Goal: Task Accomplishment & Management: Complete application form

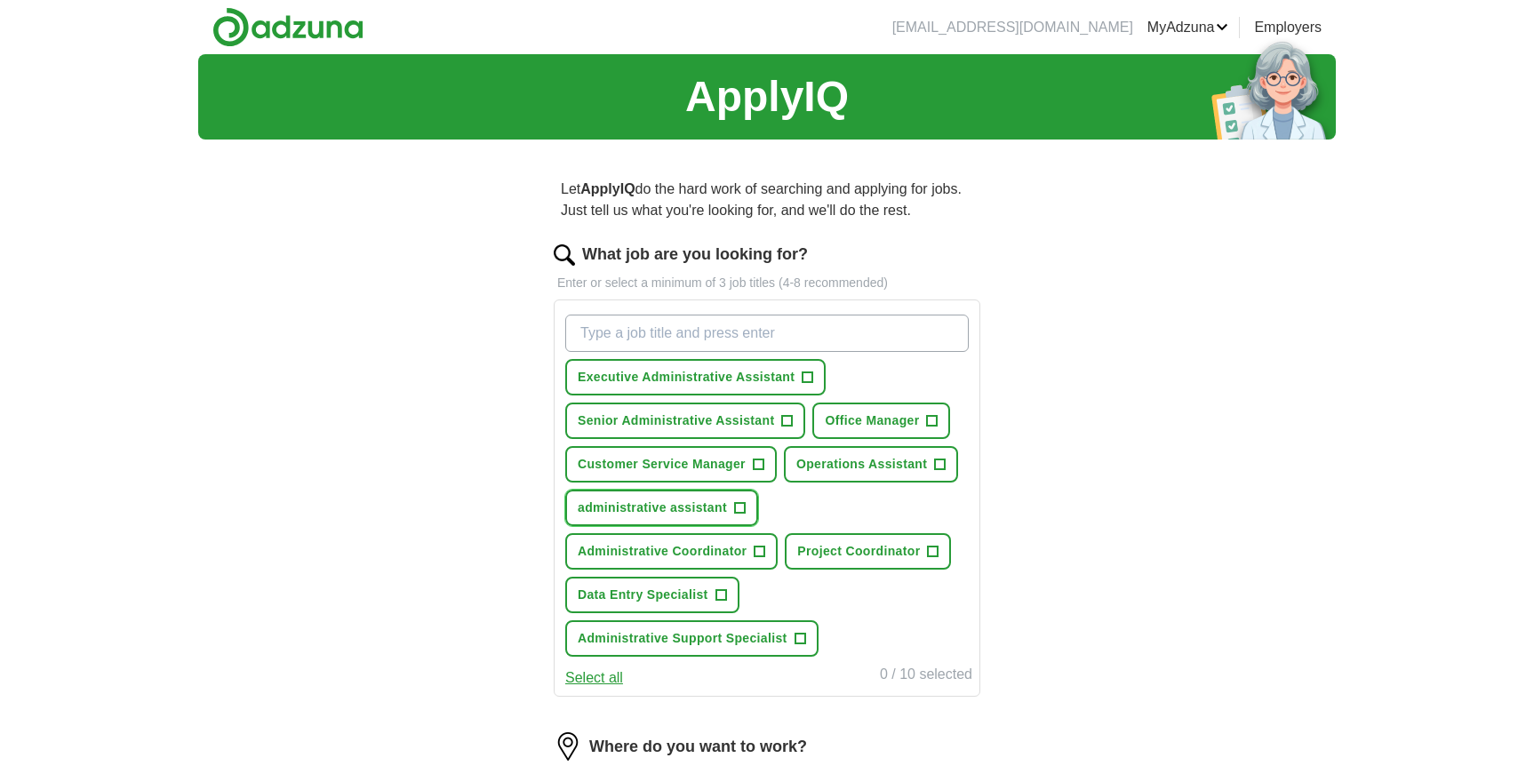
click at [673, 510] on span "administrative assistant" at bounding box center [652, 508] width 149 height 19
click at [901, 418] on span "Office Manager" at bounding box center [872, 421] width 94 height 19
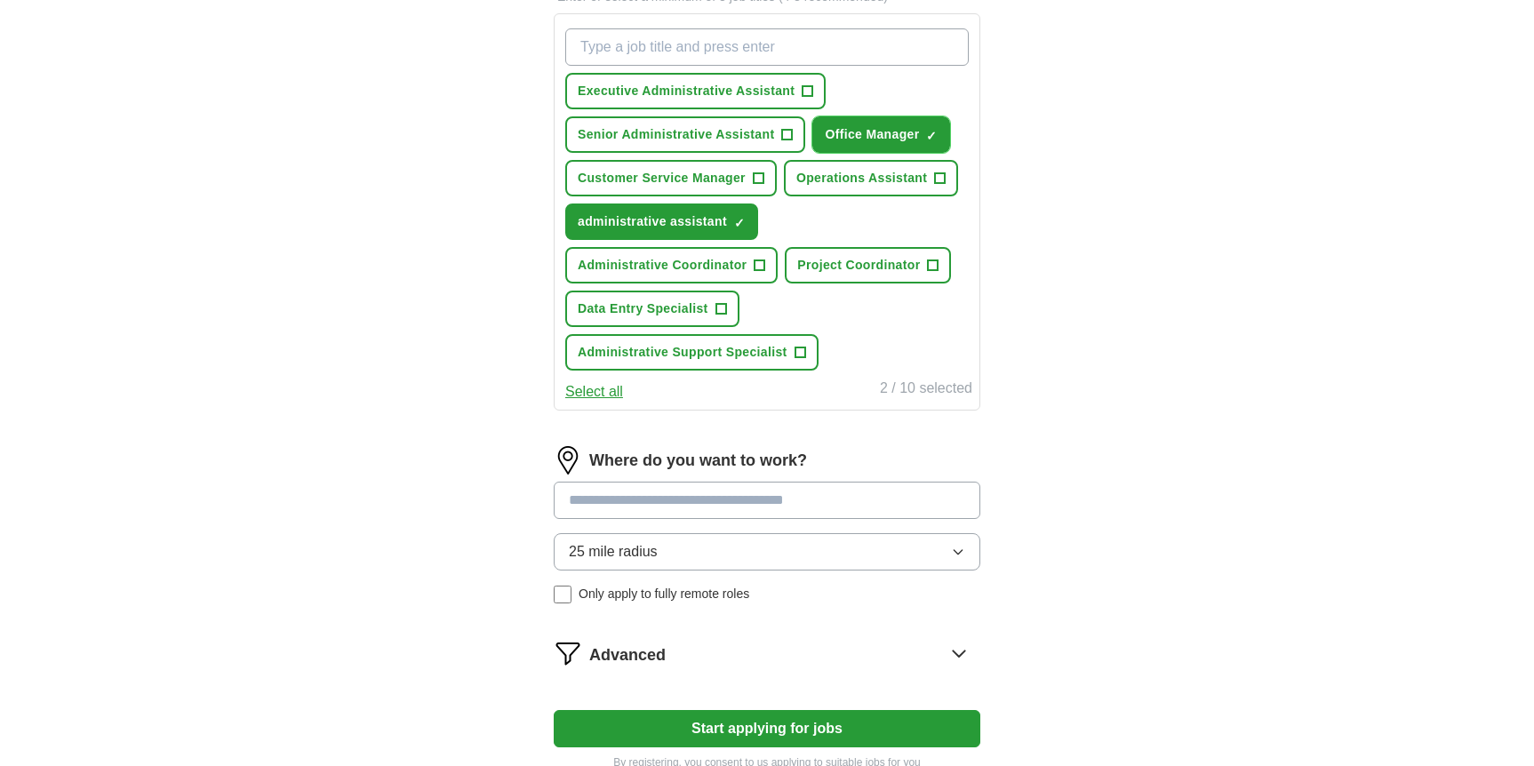
scroll to position [296, 0]
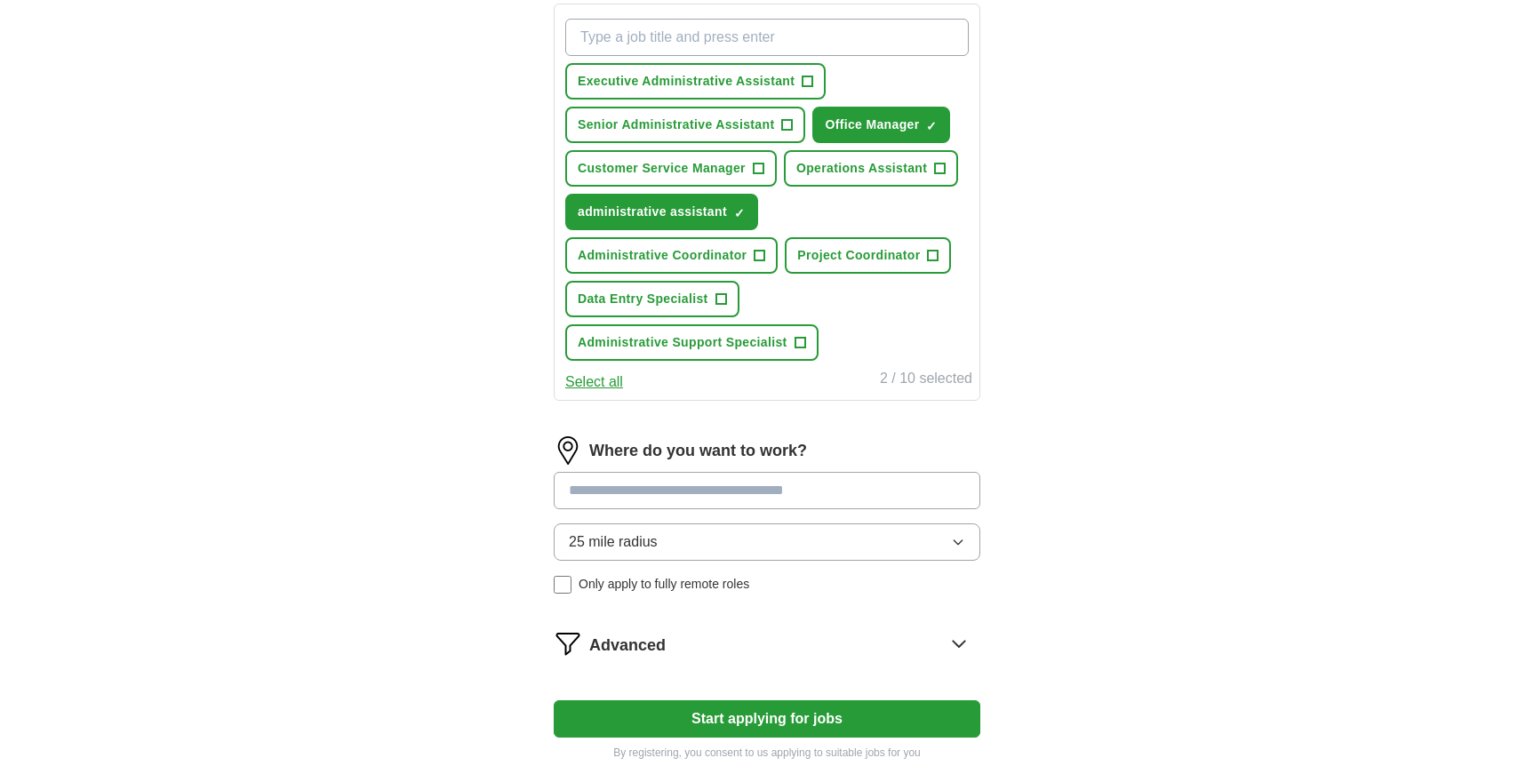
click at [837, 497] on input at bounding box center [767, 490] width 427 height 37
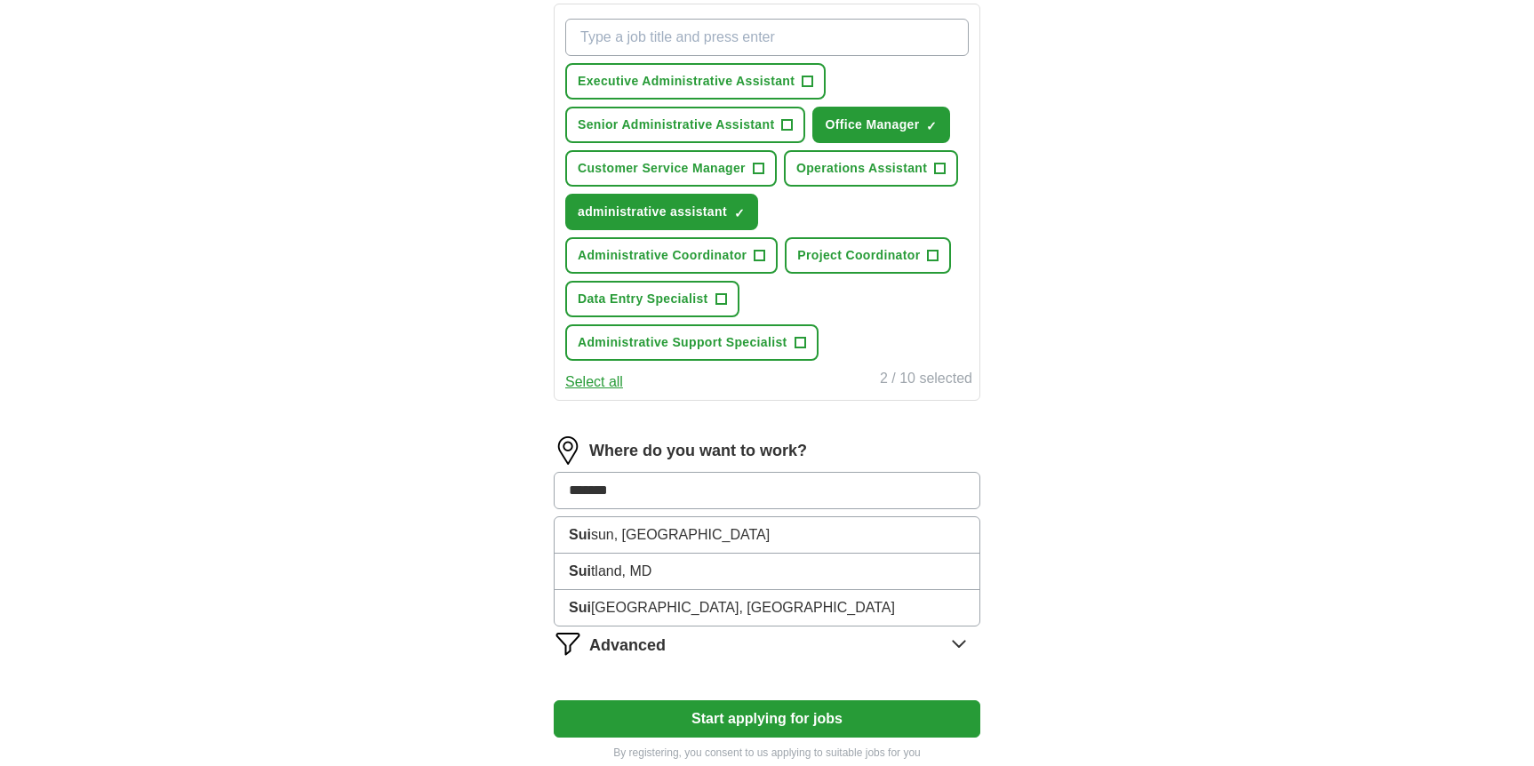
type input "********"
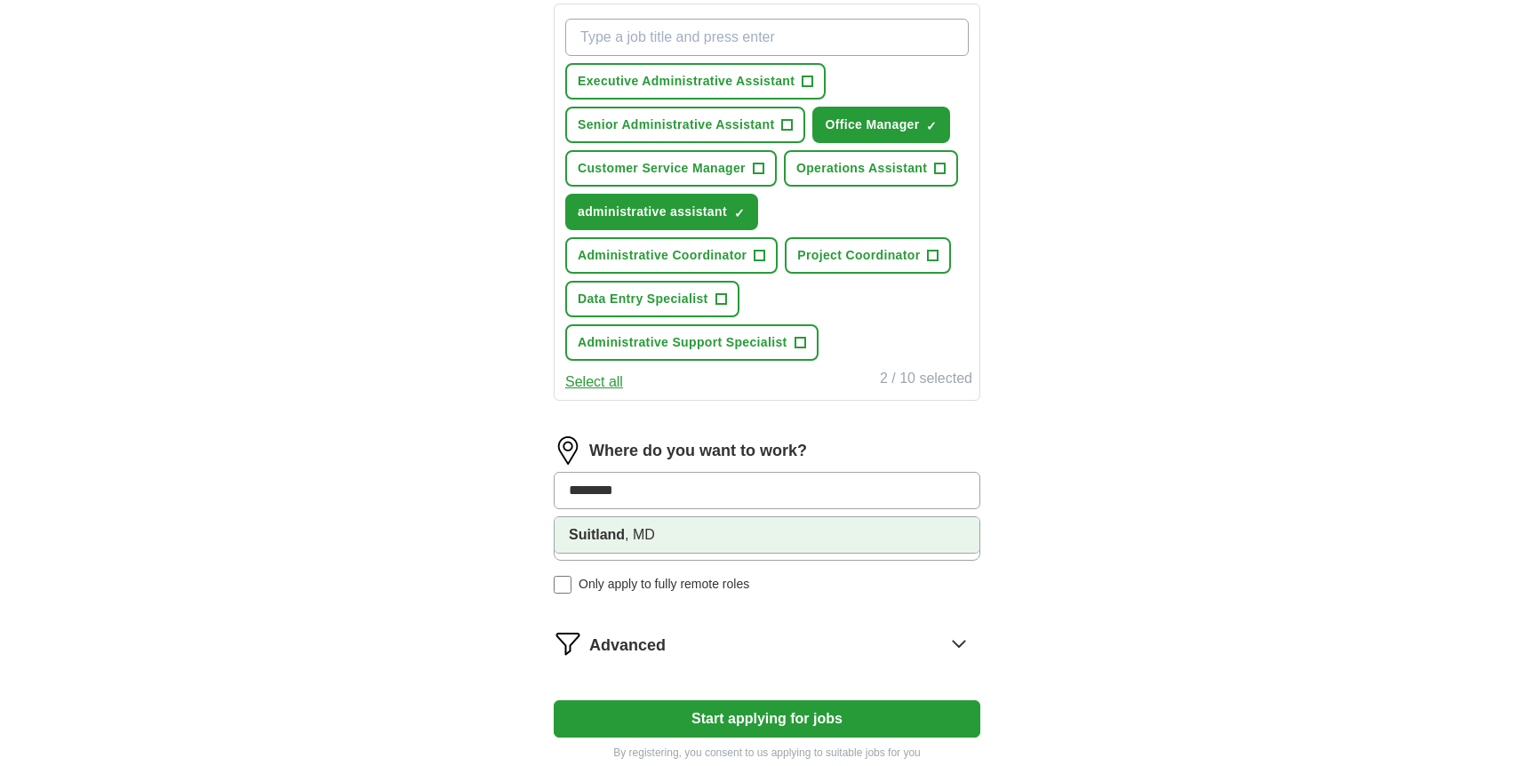
click at [651, 536] on li "Suitland , [GEOGRAPHIC_DATA]" at bounding box center [767, 535] width 425 height 36
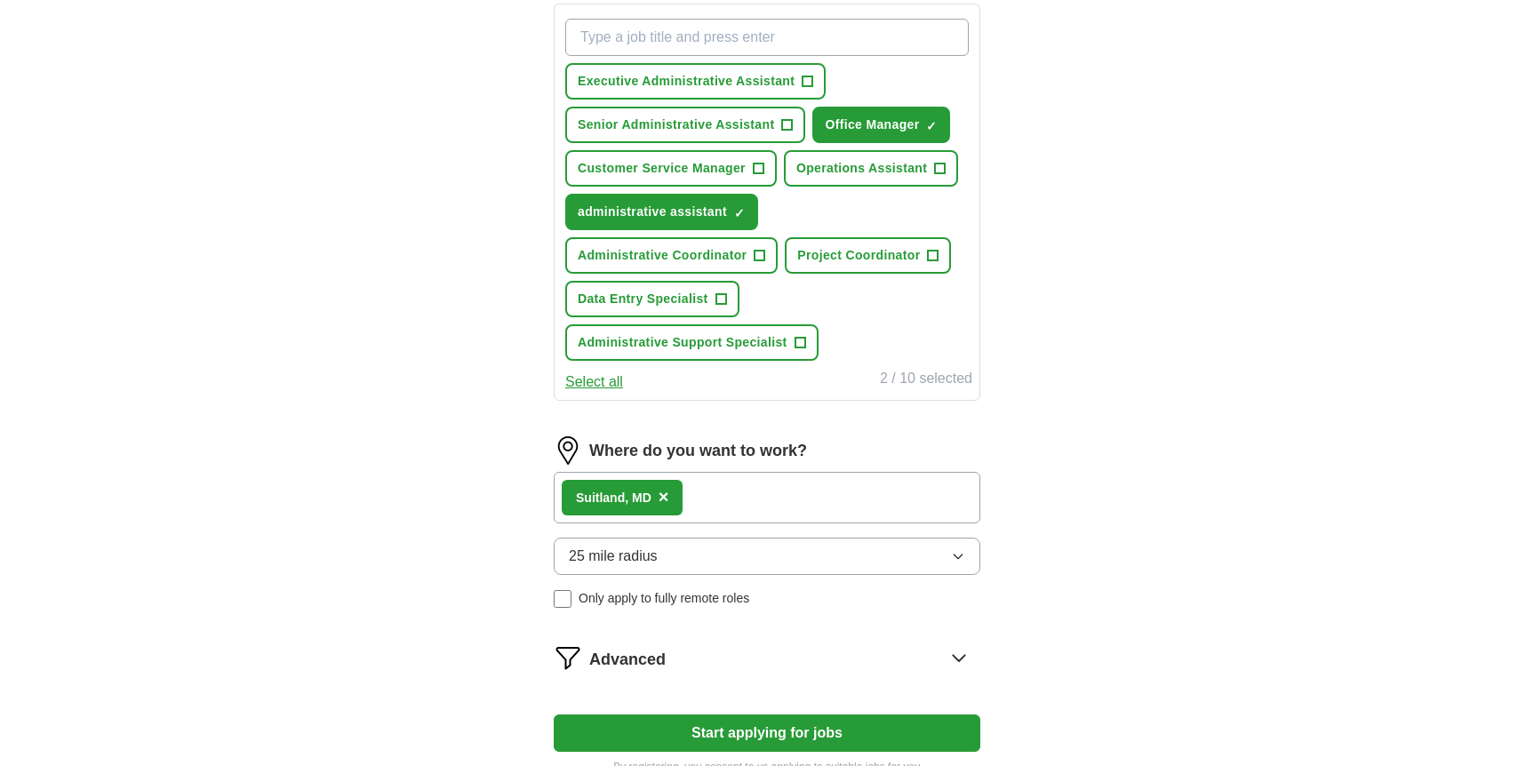
click at [700, 559] on button "25 mile radius" at bounding box center [767, 556] width 427 height 37
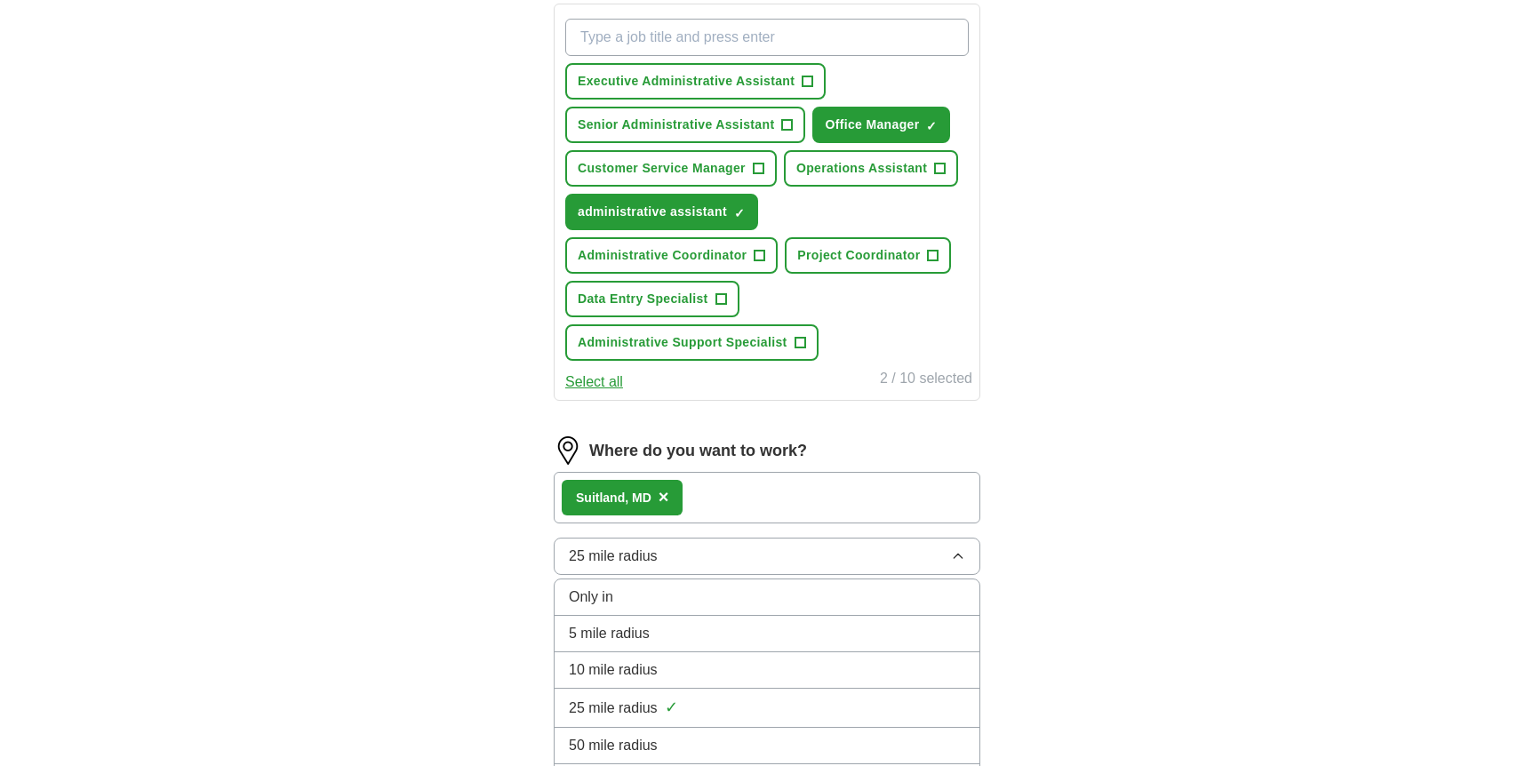
click at [637, 748] on span "50 mile radius" at bounding box center [613, 745] width 89 height 21
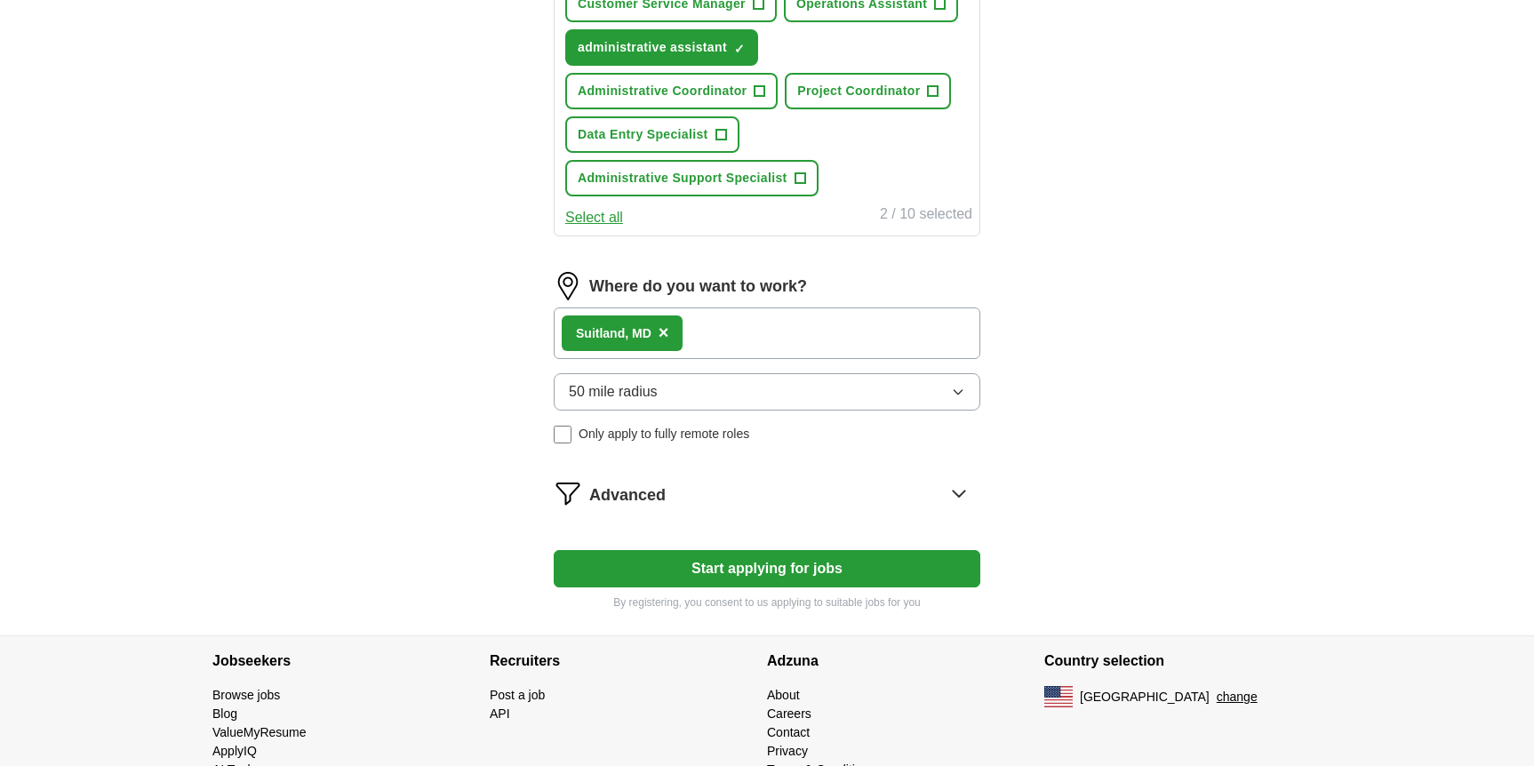
scroll to position [450, 0]
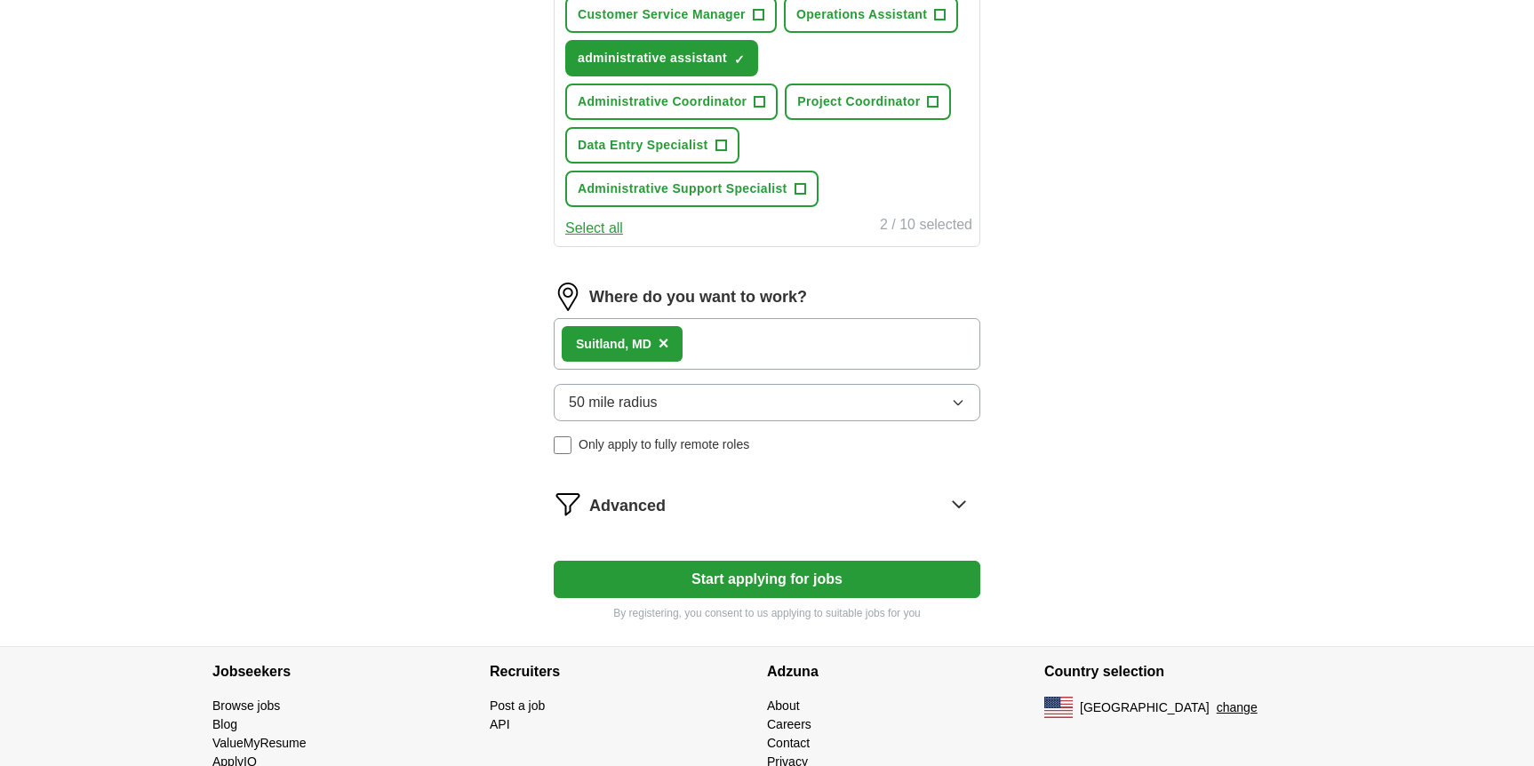
click at [741, 589] on button "Start applying for jobs" at bounding box center [767, 579] width 427 height 37
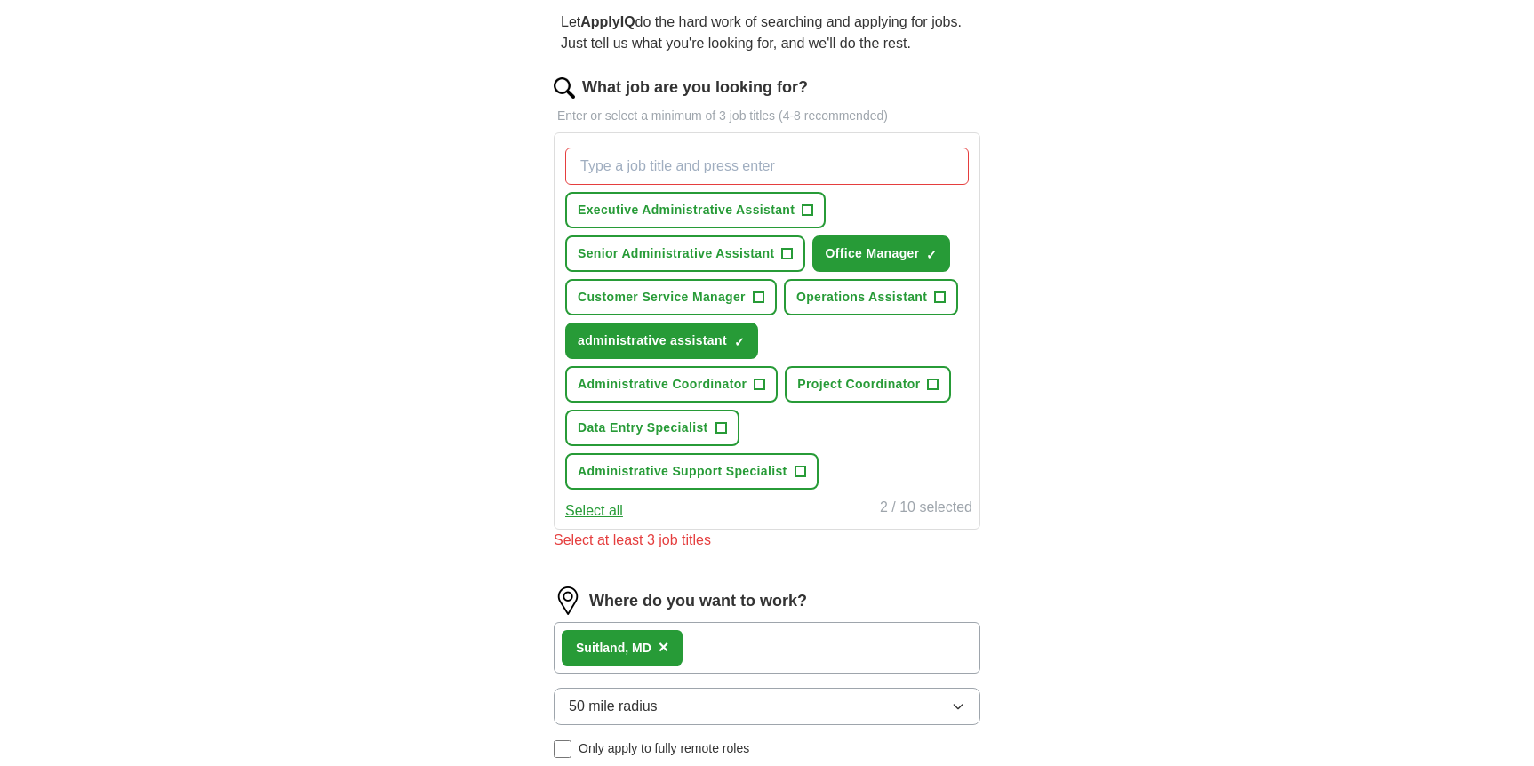
scroll to position [154, 0]
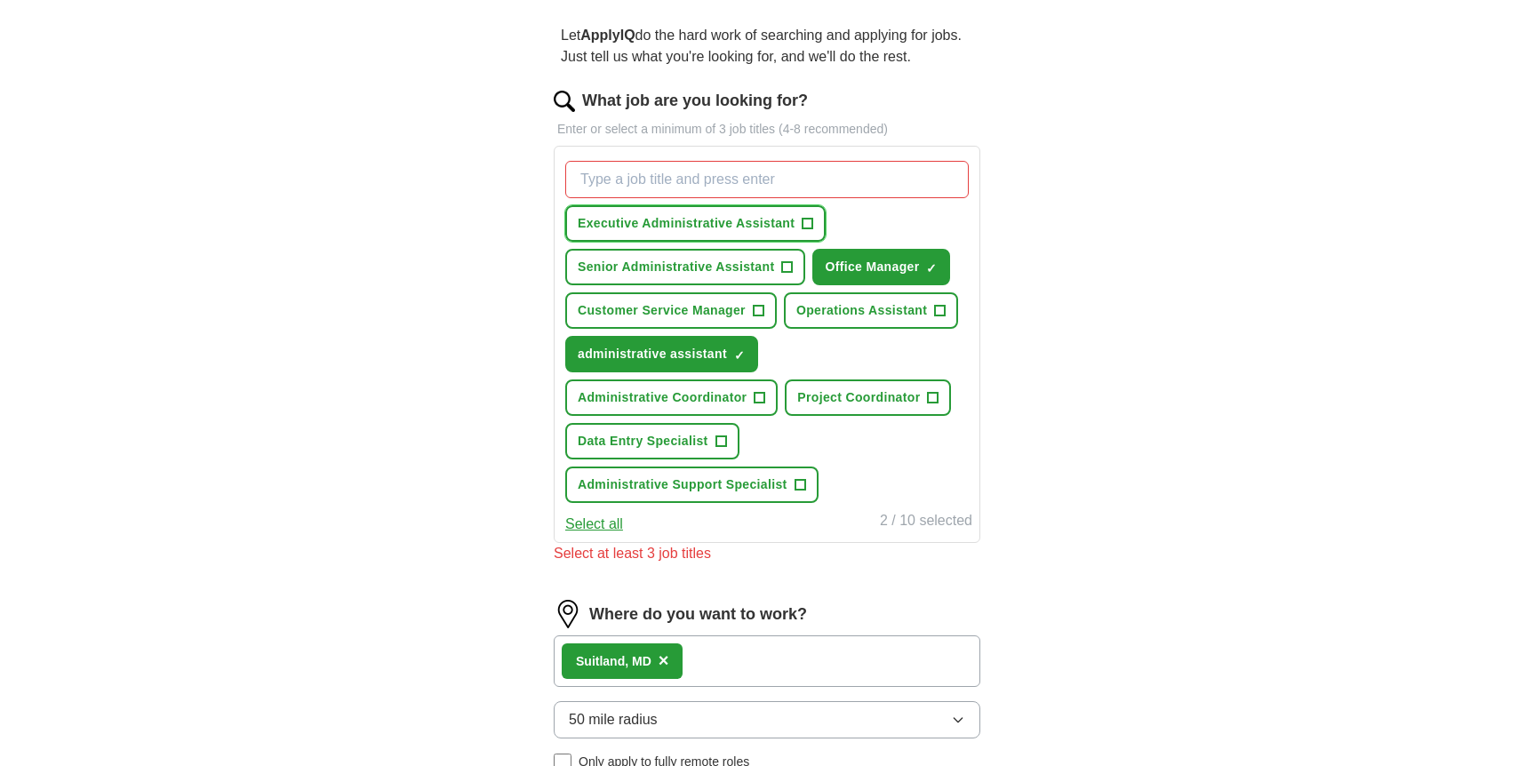
click at [772, 234] on button "Executive Administrative Assistant +" at bounding box center [695, 223] width 260 height 36
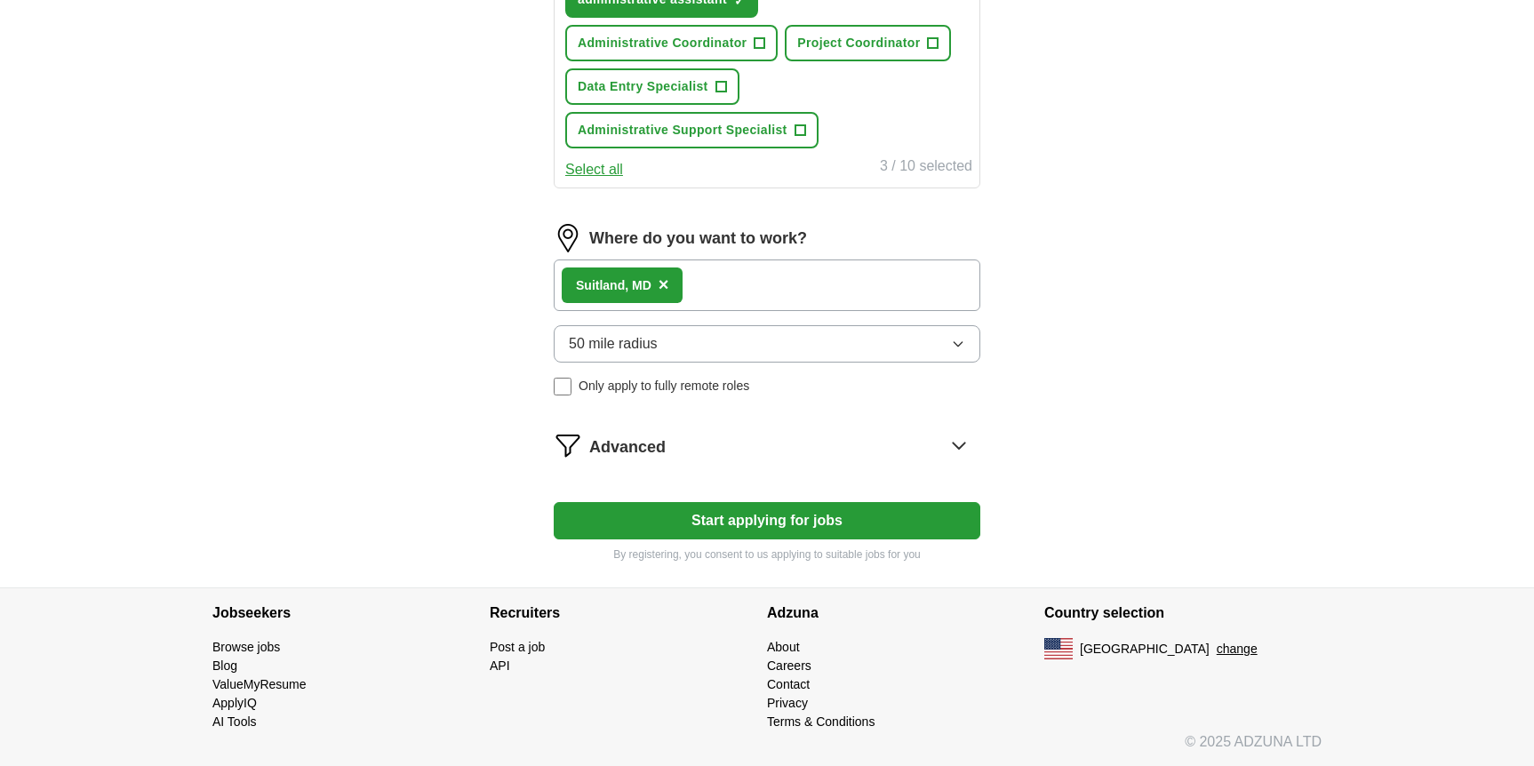
scroll to position [509, 0]
click at [790, 533] on button "Start applying for jobs" at bounding box center [767, 519] width 427 height 37
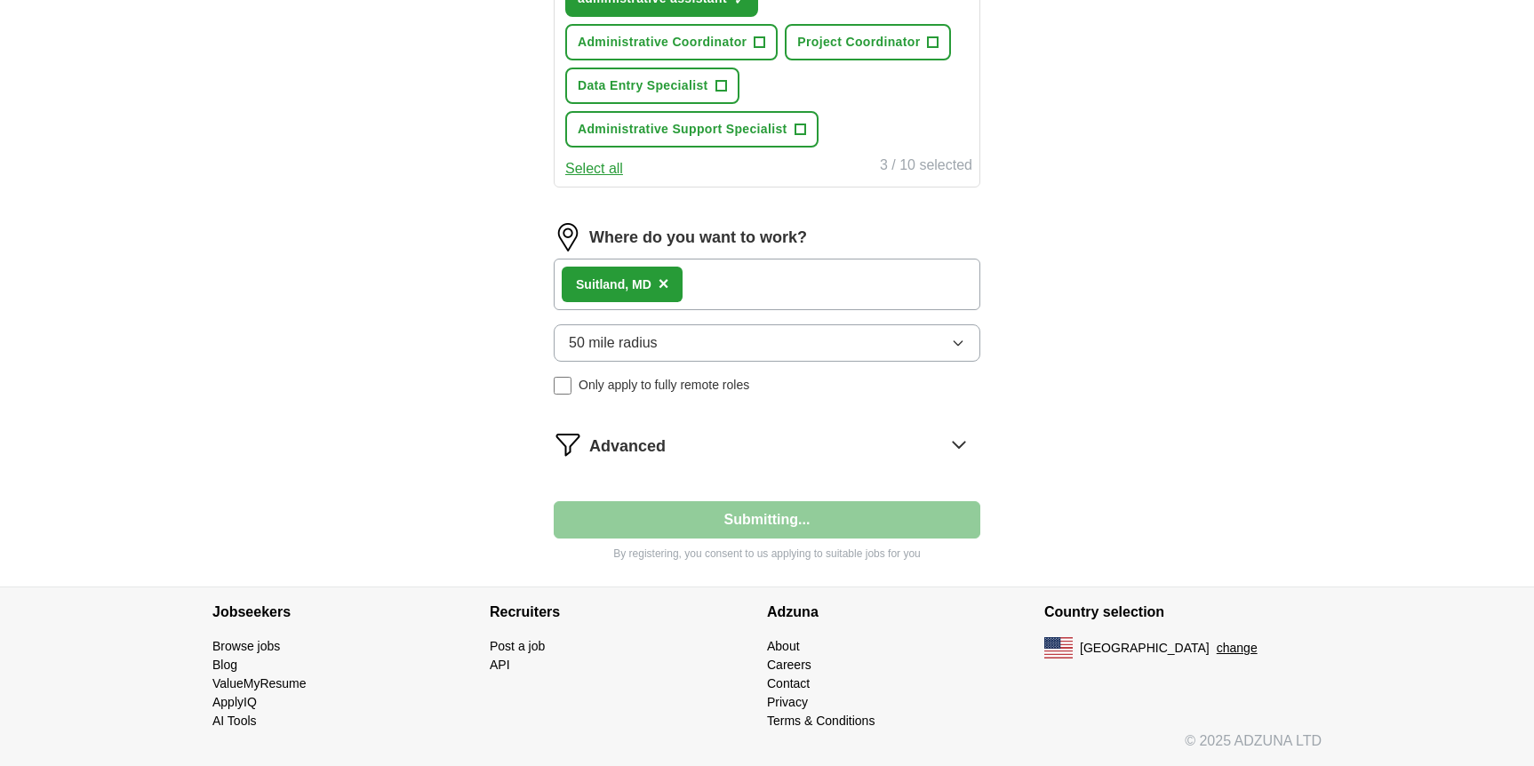
select select "**"
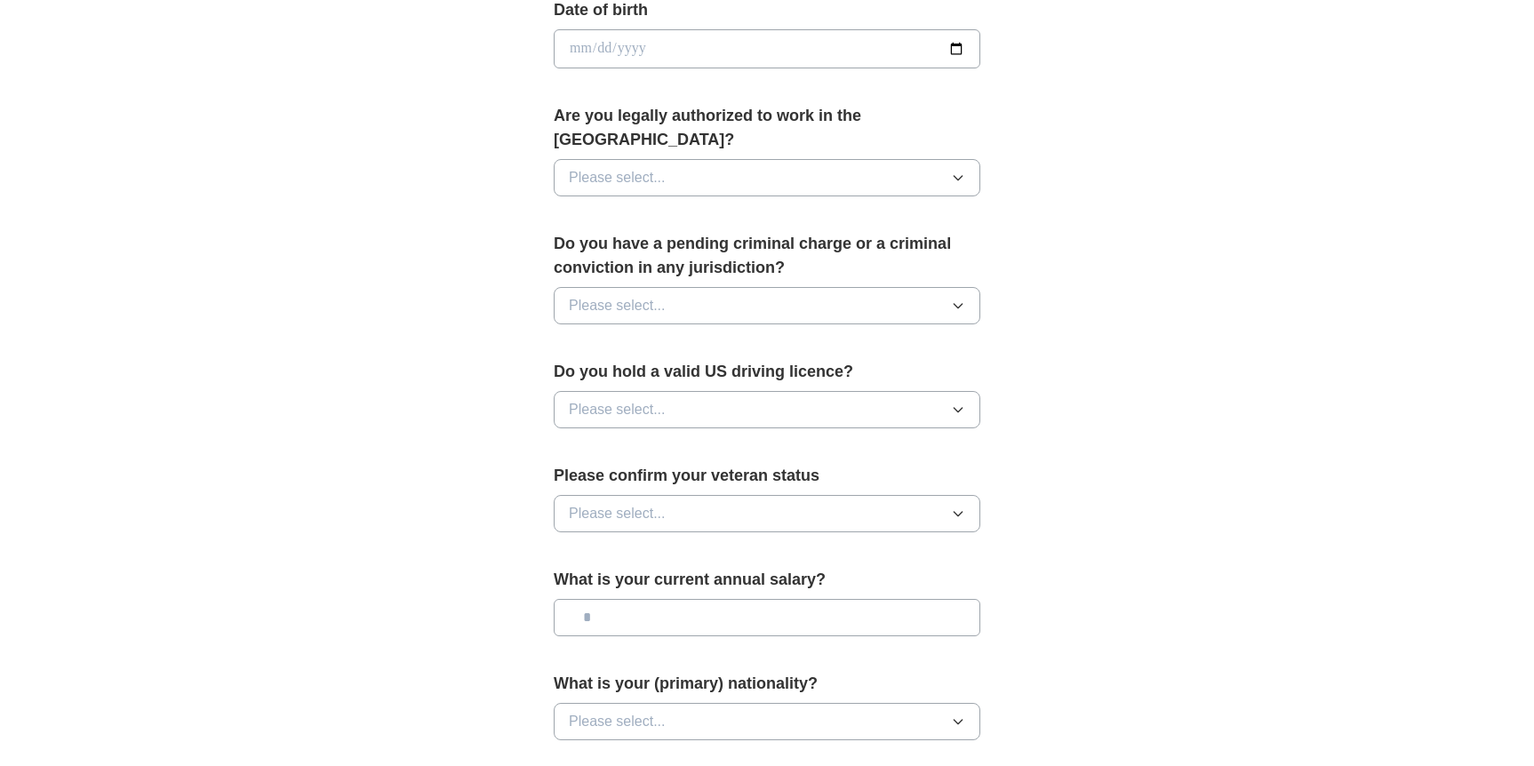
scroll to position [825, 0]
